Goal: Book appointment/travel/reservation

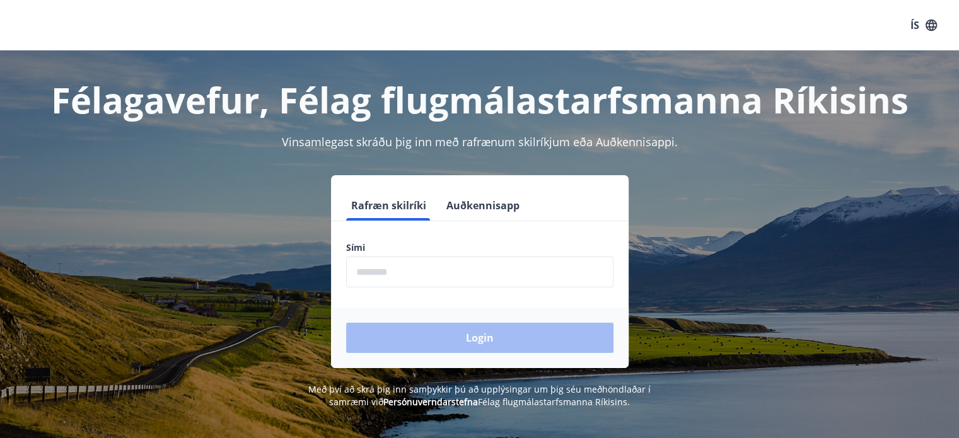
click at [371, 271] on input "phone" at bounding box center [479, 272] width 267 height 31
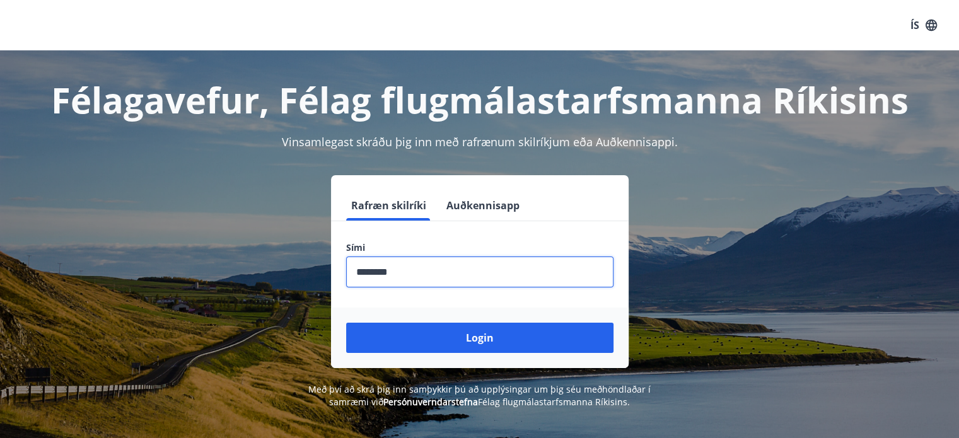
type input "********"
click at [346, 323] on button "Login" at bounding box center [479, 338] width 267 height 30
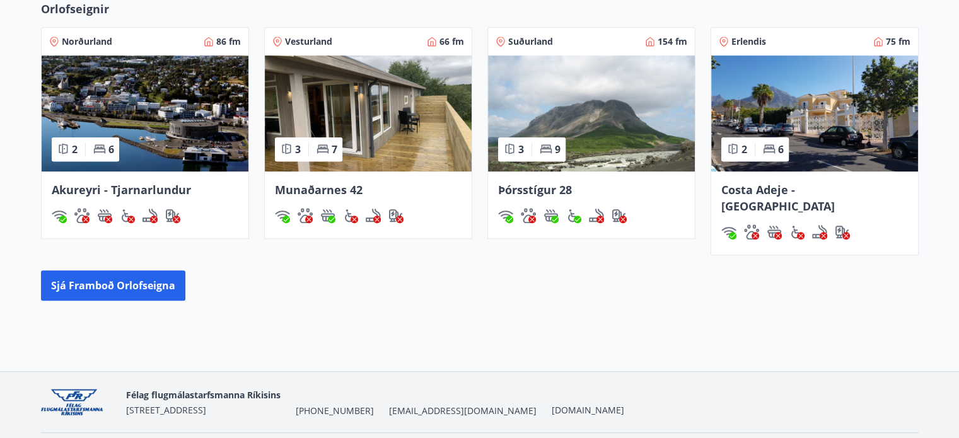
scroll to position [825, 0]
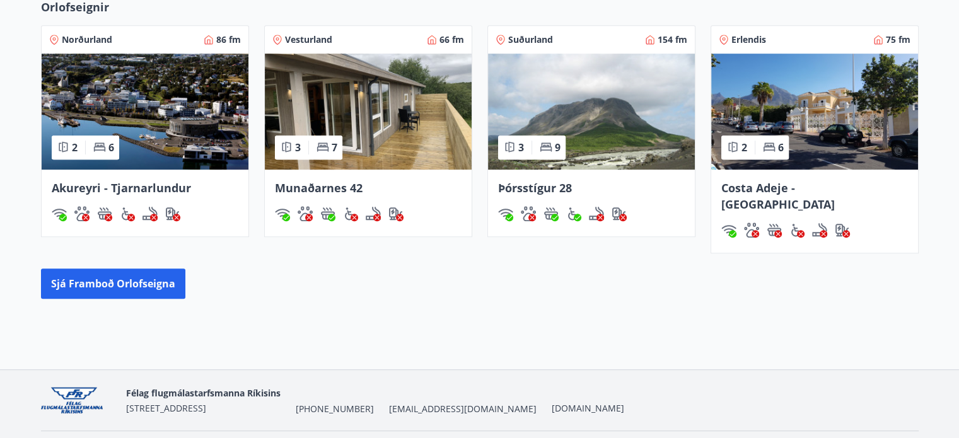
click at [814, 183] on span "Costa Adeje -[GEOGRAPHIC_DATA]" at bounding box center [777, 196] width 113 height 32
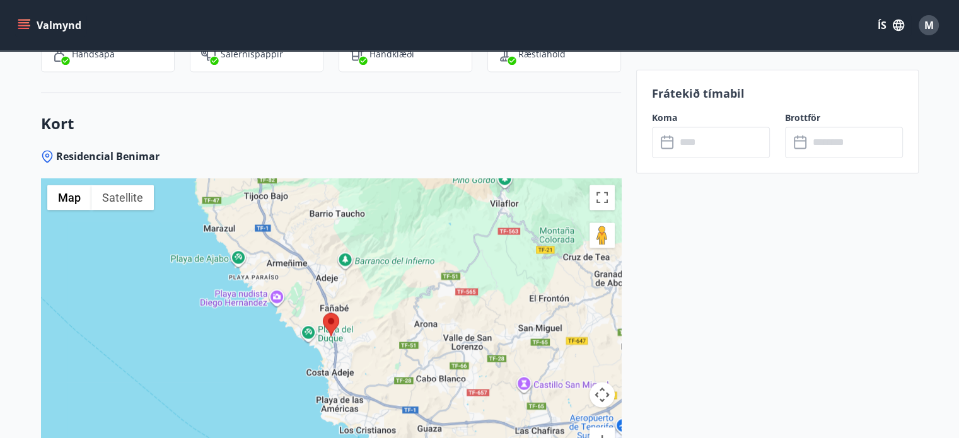
scroll to position [2143, 0]
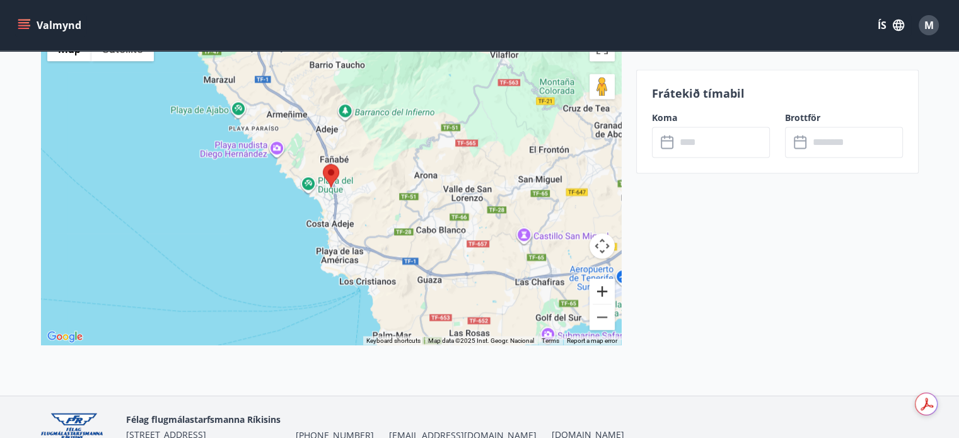
click at [600, 279] on button "Zoom in" at bounding box center [601, 291] width 25 height 25
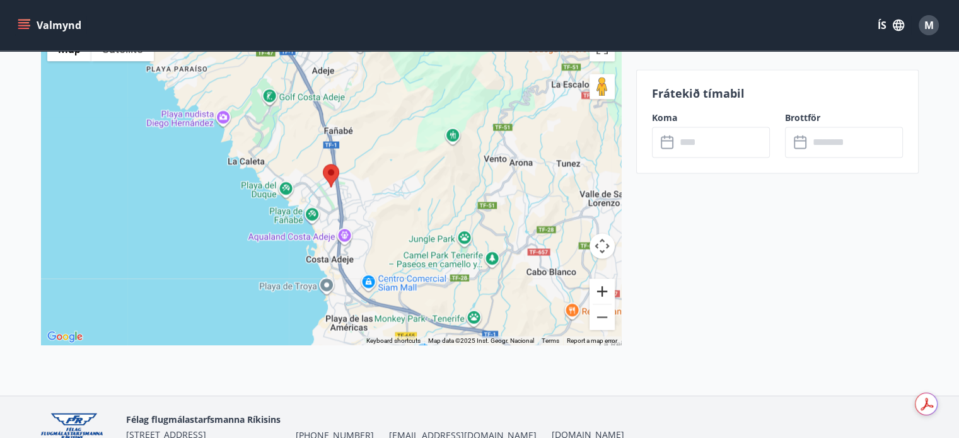
click at [600, 279] on button "Zoom in" at bounding box center [601, 291] width 25 height 25
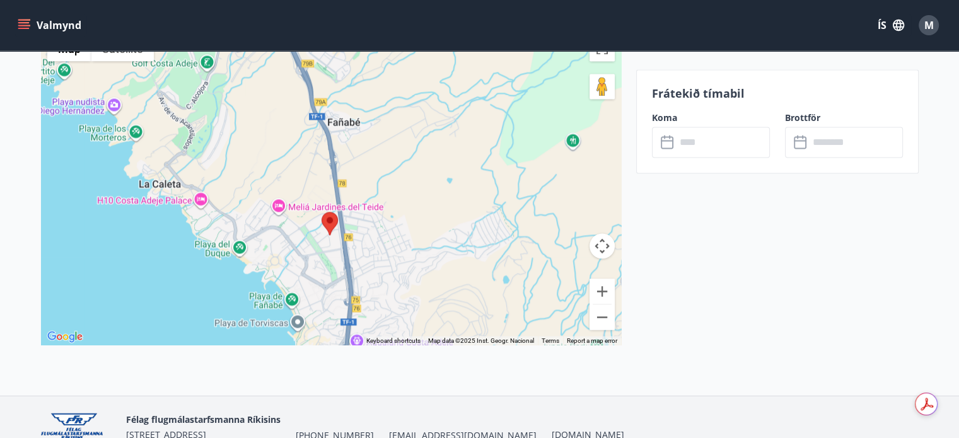
drag, startPoint x: 409, startPoint y: 192, endPoint x: 408, endPoint y: 246, distance: 54.2
click at [408, 246] on div at bounding box center [331, 187] width 580 height 315
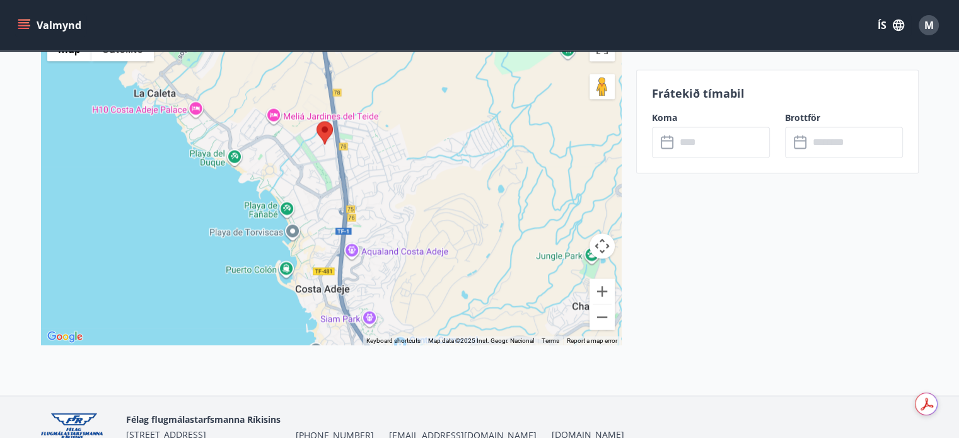
drag, startPoint x: 449, startPoint y: 245, endPoint x: 444, endPoint y: 148, distance: 97.2
click at [444, 148] on div at bounding box center [331, 187] width 580 height 315
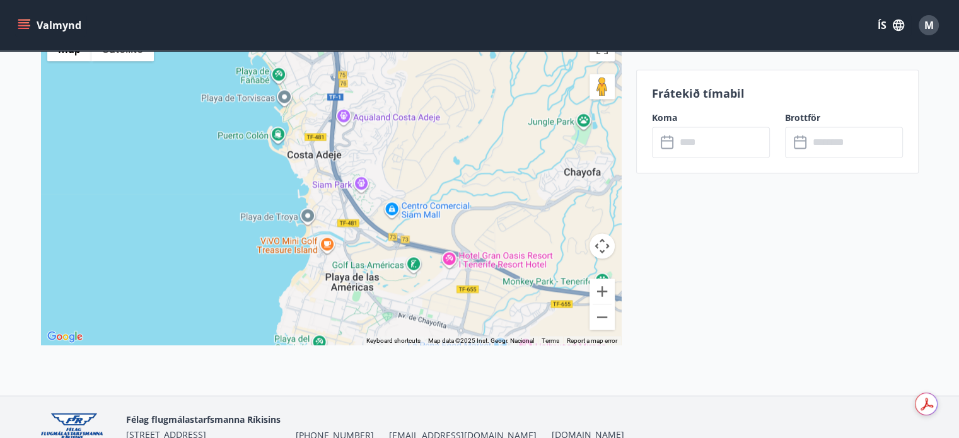
drag, startPoint x: 485, startPoint y: 289, endPoint x: 477, endPoint y: 153, distance: 136.5
click at [477, 153] on div at bounding box center [331, 187] width 580 height 315
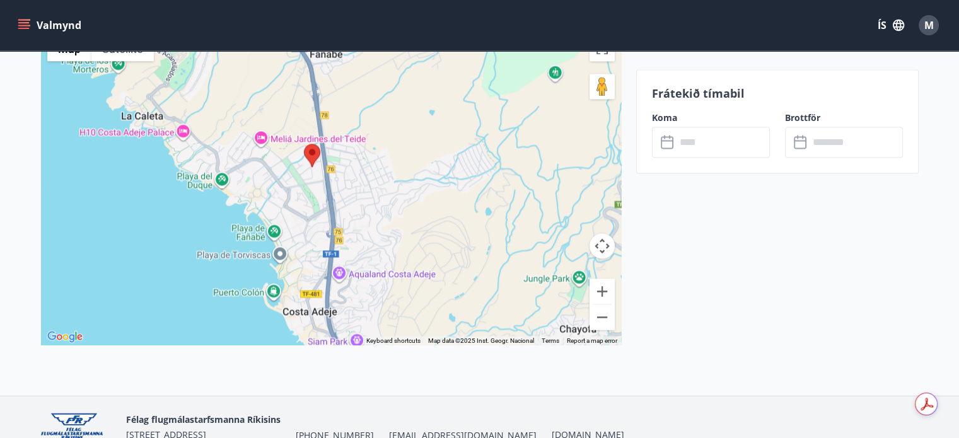
drag, startPoint x: 477, startPoint y: 93, endPoint x: 465, endPoint y: 264, distance: 171.2
click at [465, 264] on div at bounding box center [331, 187] width 580 height 315
click at [598, 279] on button "Zoom in" at bounding box center [601, 291] width 25 height 25
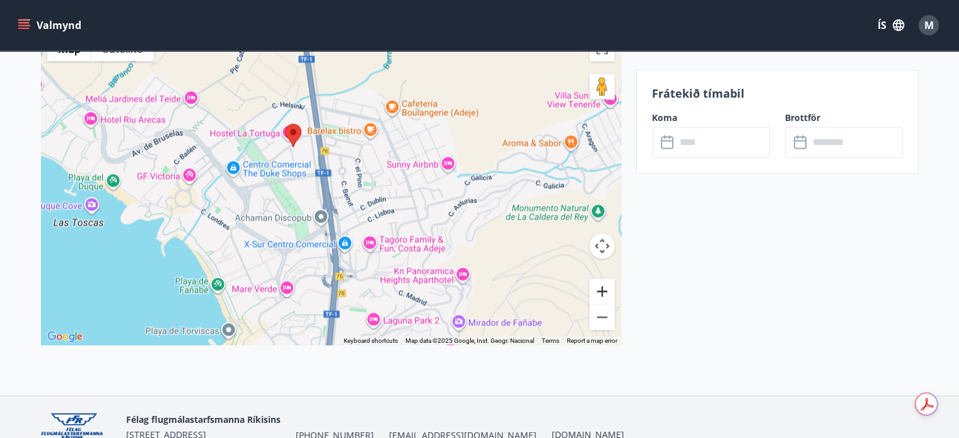
click at [598, 279] on button "Zoom in" at bounding box center [601, 291] width 25 height 25
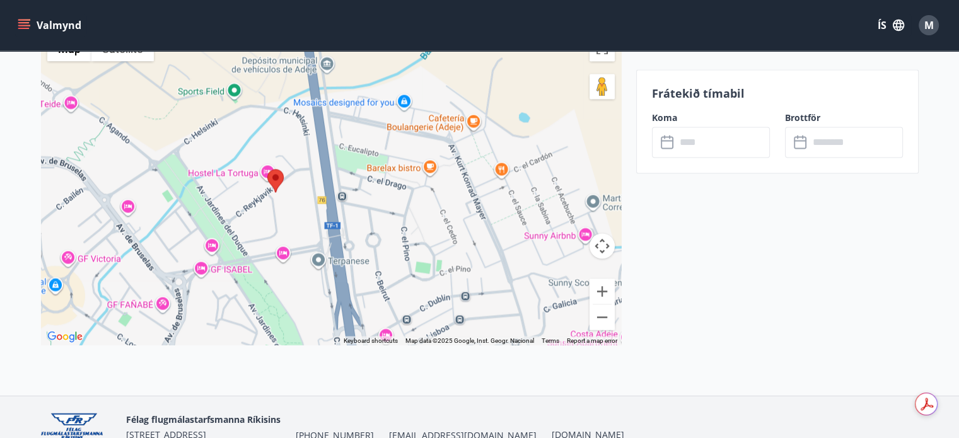
drag, startPoint x: 366, startPoint y: 106, endPoint x: 386, endPoint y: 194, distance: 89.9
click at [386, 194] on div at bounding box center [331, 187] width 580 height 315
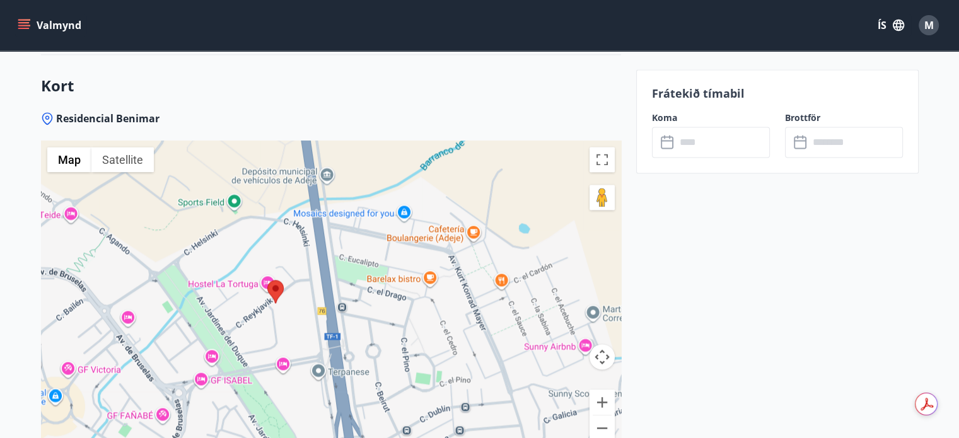
scroll to position [2029, 0]
